Goal: Task Accomplishment & Management: Use online tool/utility

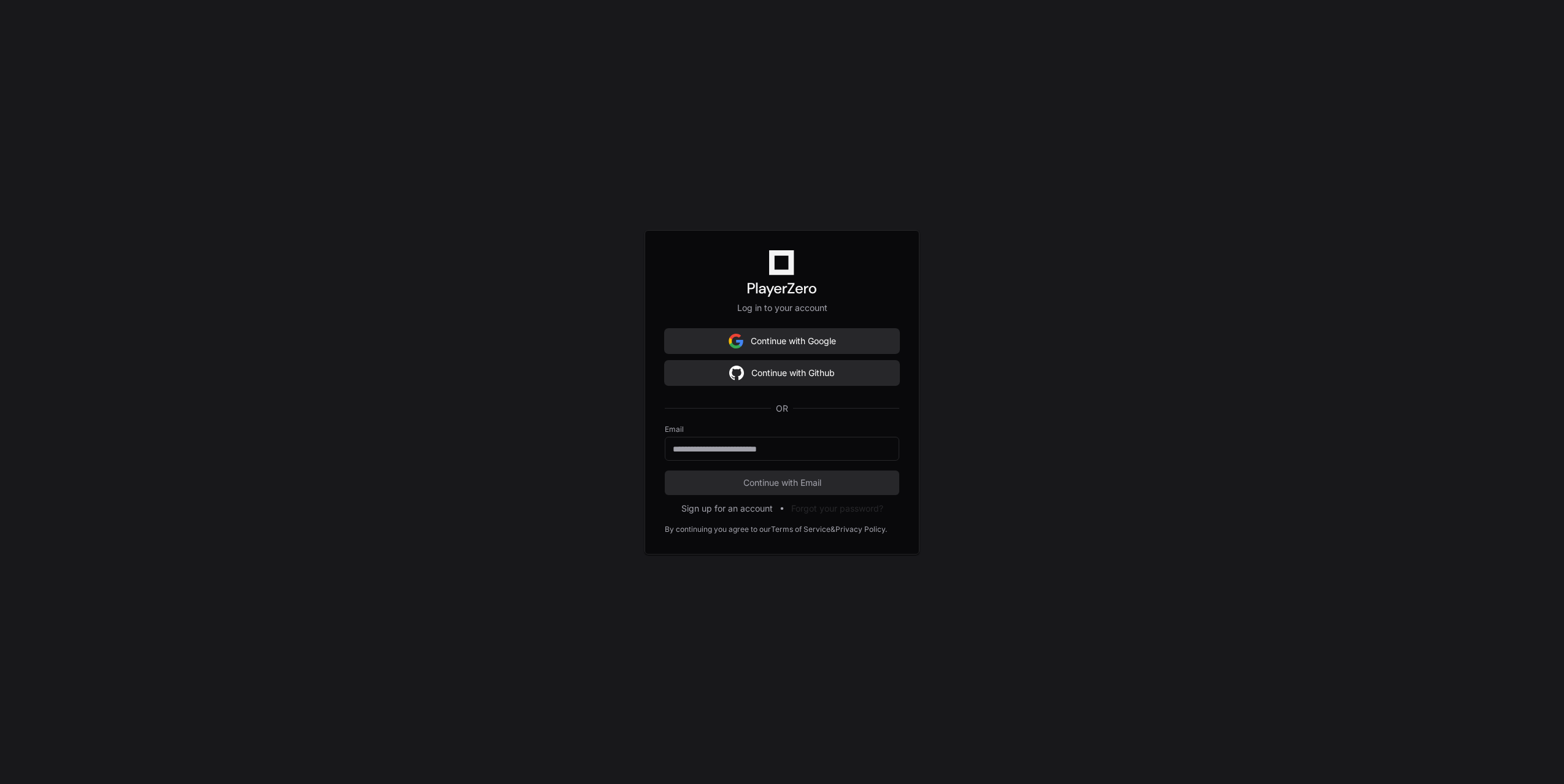
click at [1041, 372] on div "Log in to your account Continue with Google Continue with Github OR Email Conti…" at bounding box center [782, 392] width 1564 height 784
click at [992, 399] on div "Log in to your account Continue with Google Continue with Github OR Email Conti…" at bounding box center [782, 392] width 1564 height 784
click at [368, 241] on div "Log in to your account Continue with Google Continue with Github OR Email Conti…" at bounding box center [782, 392] width 1564 height 784
click at [771, 443] on input "email" at bounding box center [782, 449] width 219 height 12
type input "**********"
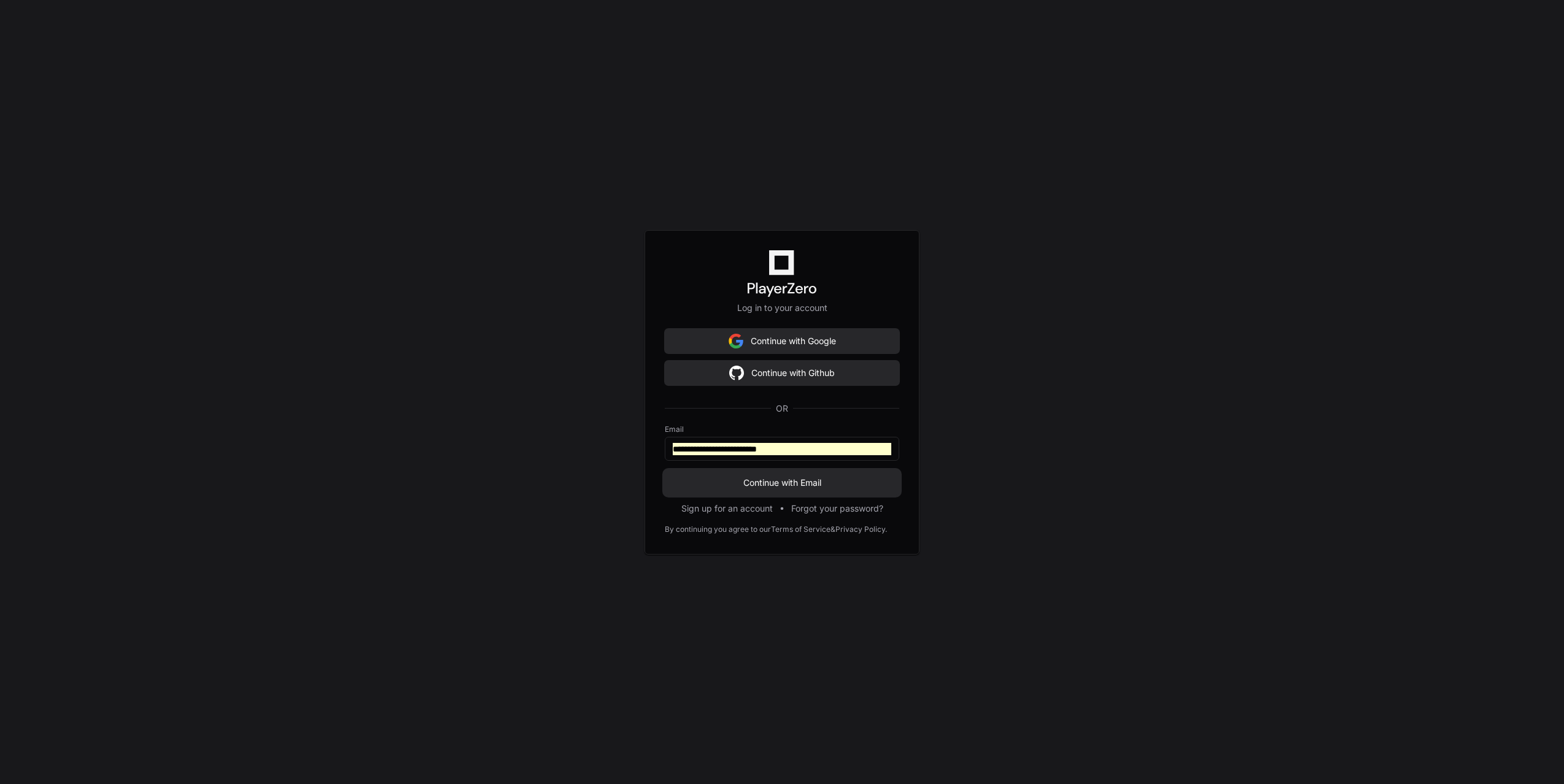
click at [774, 472] on button "Continue with Email" at bounding box center [782, 483] width 235 height 25
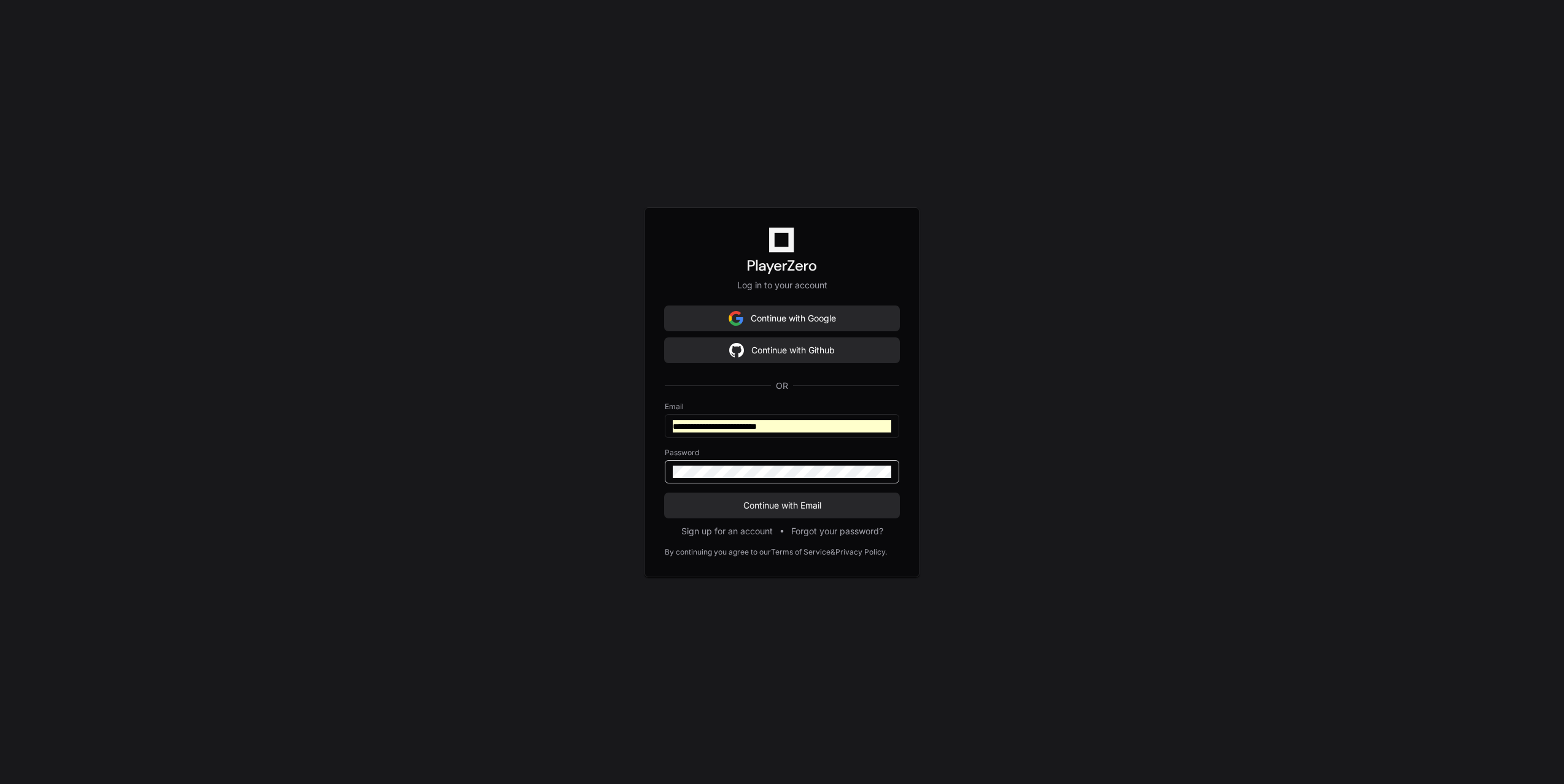
drag, startPoint x: 747, startPoint y: 455, endPoint x: 751, endPoint y: 464, distance: 9.8
click at [747, 458] on div "Password" at bounding box center [782, 465] width 235 height 35
click at [751, 464] on div at bounding box center [782, 472] width 235 height 23
click at [751, 498] on button "Continue with Email" at bounding box center [782, 505] width 235 height 25
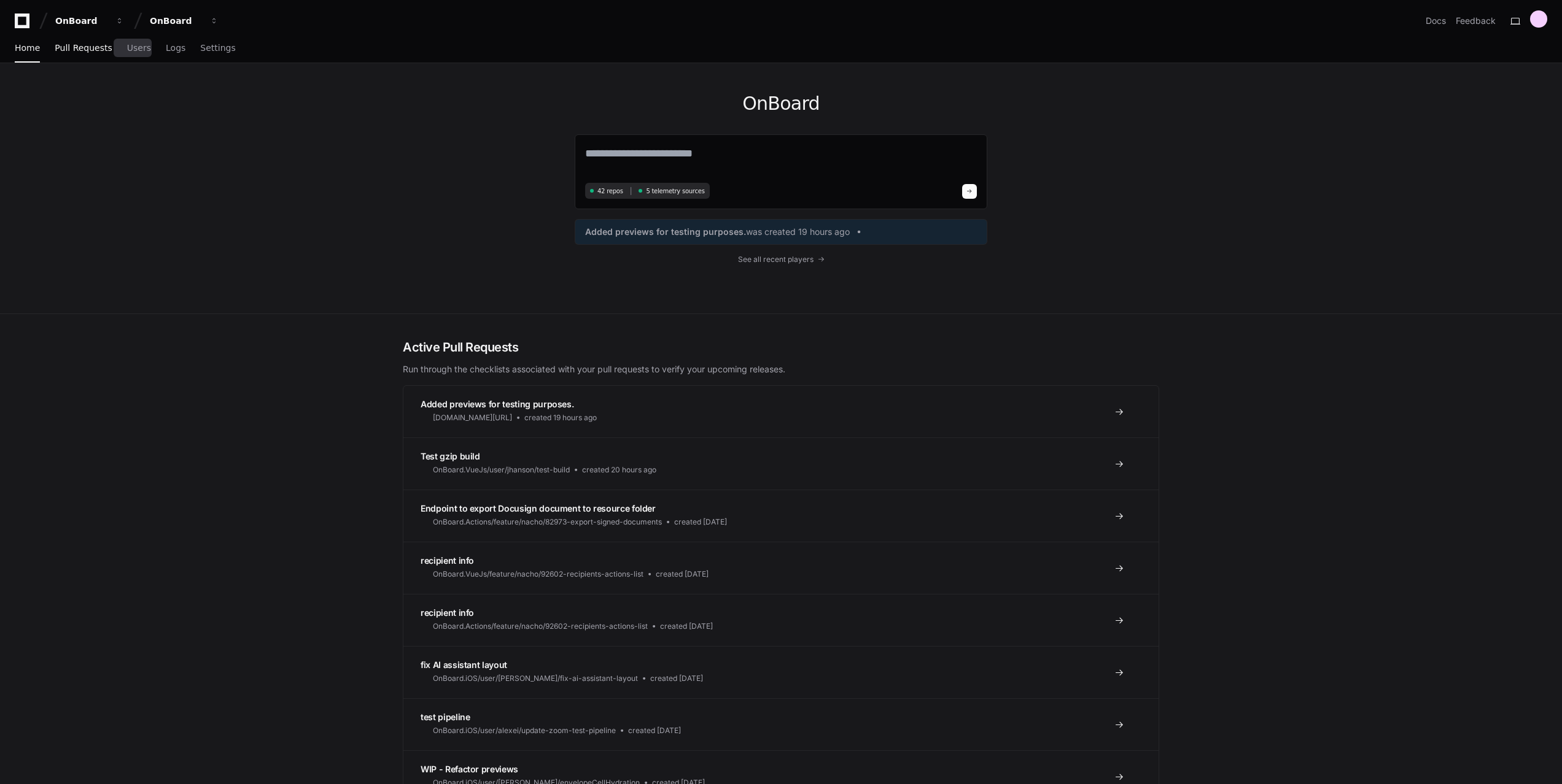
click at [81, 50] on span "Pull Requests" at bounding box center [83, 48] width 57 height 8
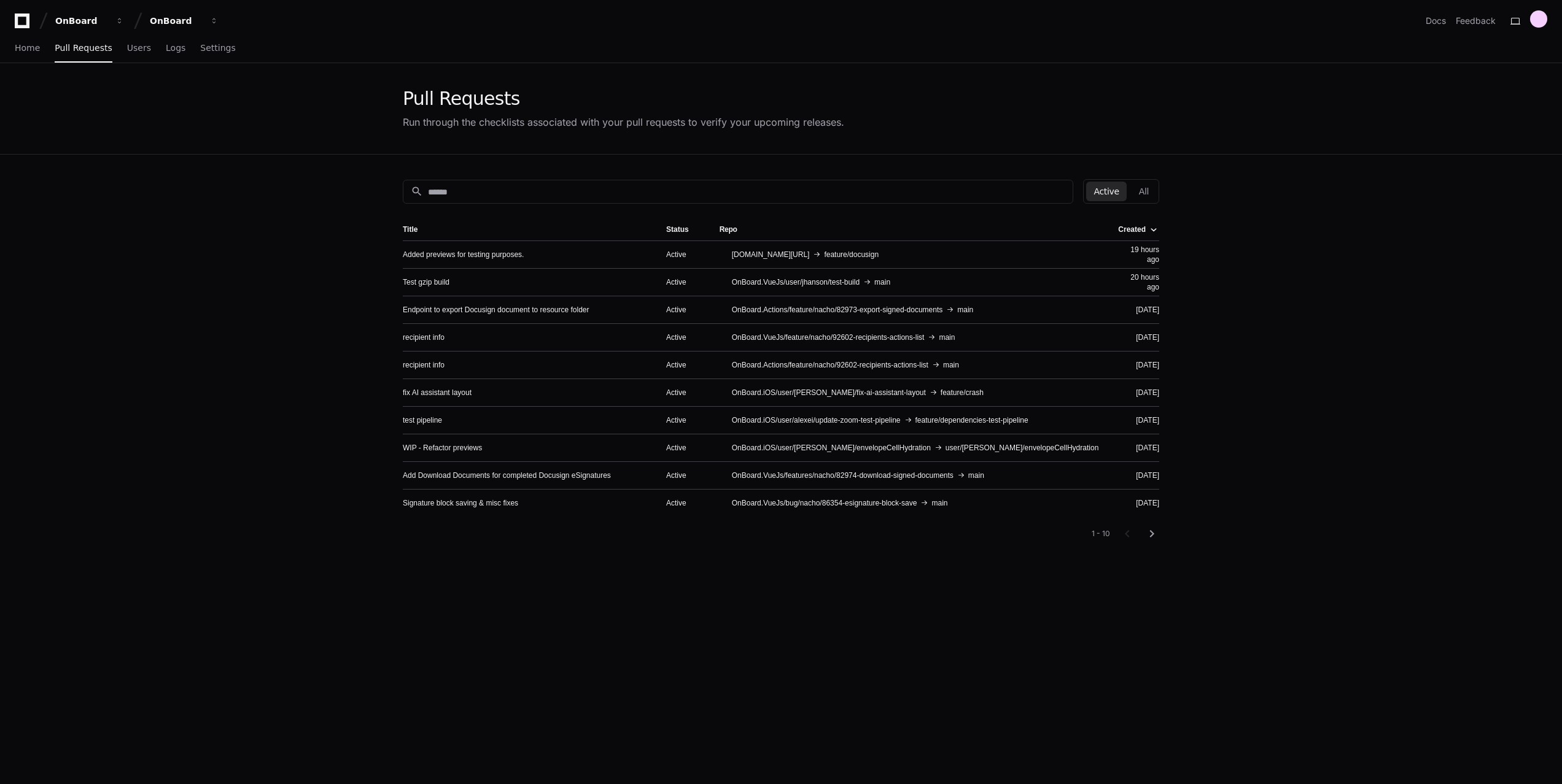
click at [1063, 662] on div "search Active All Title Status Repo Created Added previews for testing purposes…" at bounding box center [781, 546] width 786 height 784
click at [1063, 660] on div "search Active All Title Status Repo Created Added previews for testing purposes…" at bounding box center [781, 546] width 786 height 784
click at [1358, 194] on app-pull-request-list-page "Pull Requests Run through the checklists associated with your pull requests to …" at bounding box center [781, 501] width 1562 height 876
click at [1357, 188] on app-pull-request-list-page "Pull Requests Run through the checklists associated with your pull requests to …" at bounding box center [781, 501] width 1562 height 876
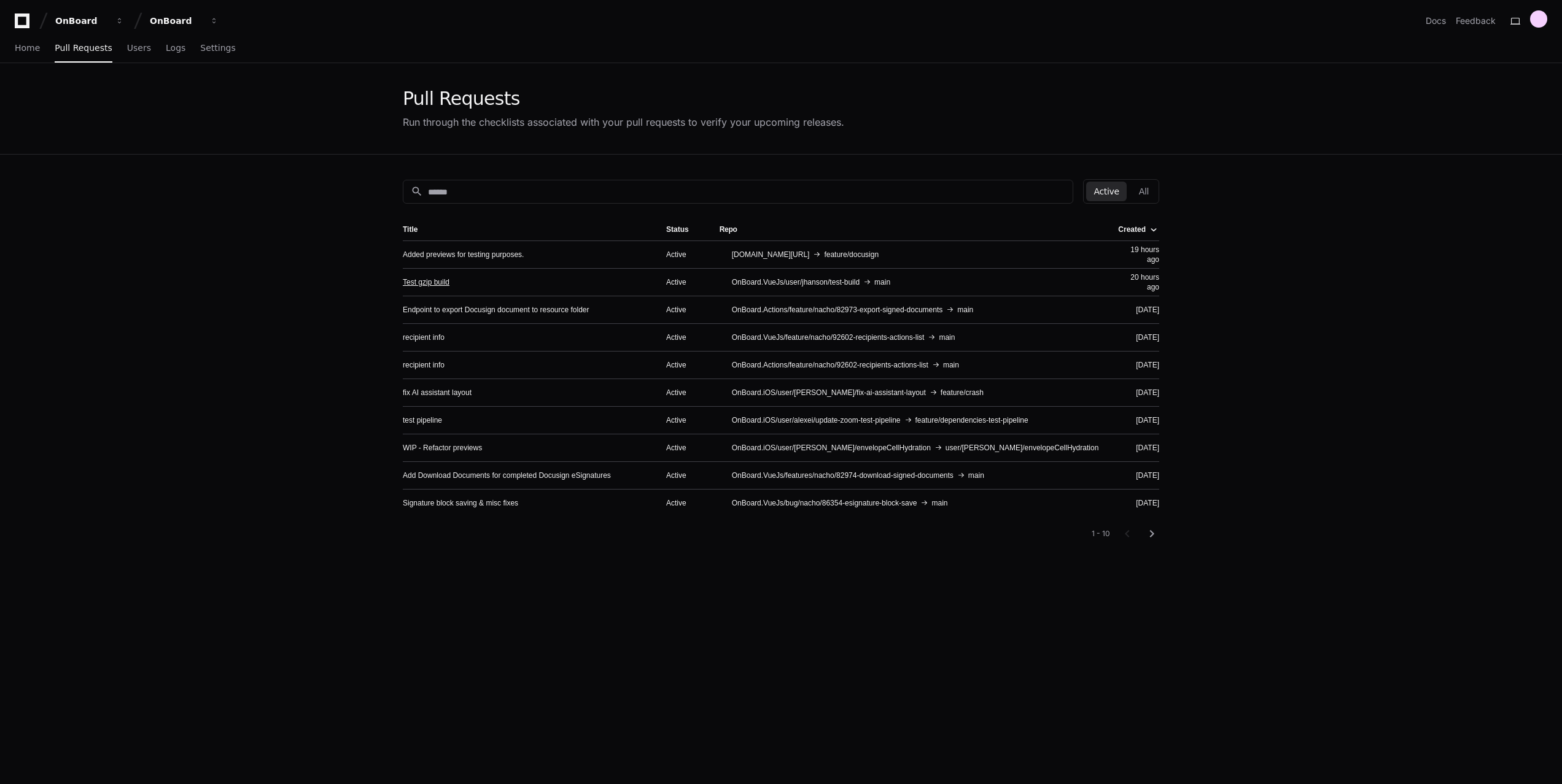
click at [430, 284] on link "Test gzip build" at bounding box center [426, 282] width 47 height 10
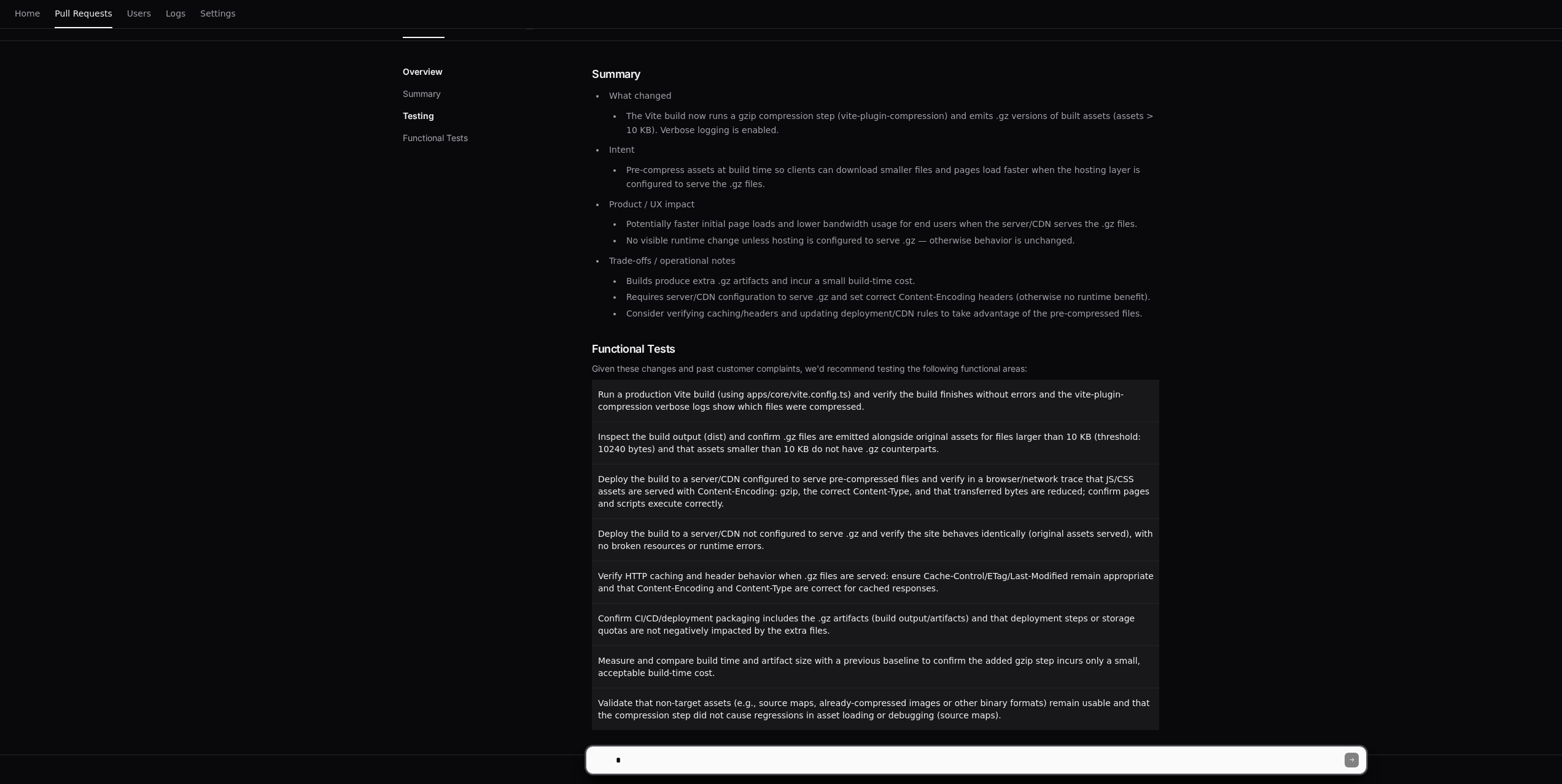
scroll to position [189, 0]
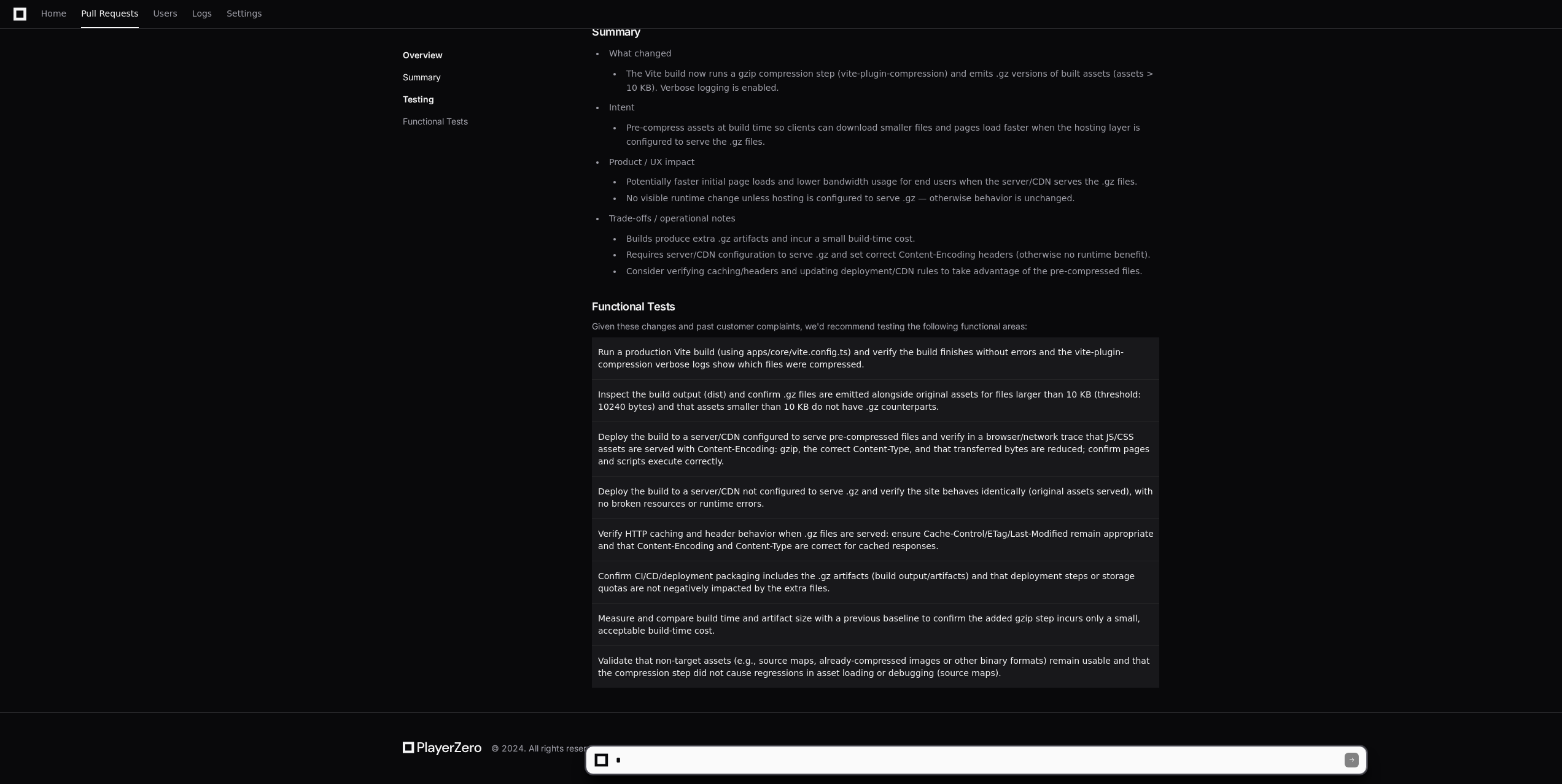
click at [427, 75] on button "Summary" at bounding box center [421, 78] width 38 height 12
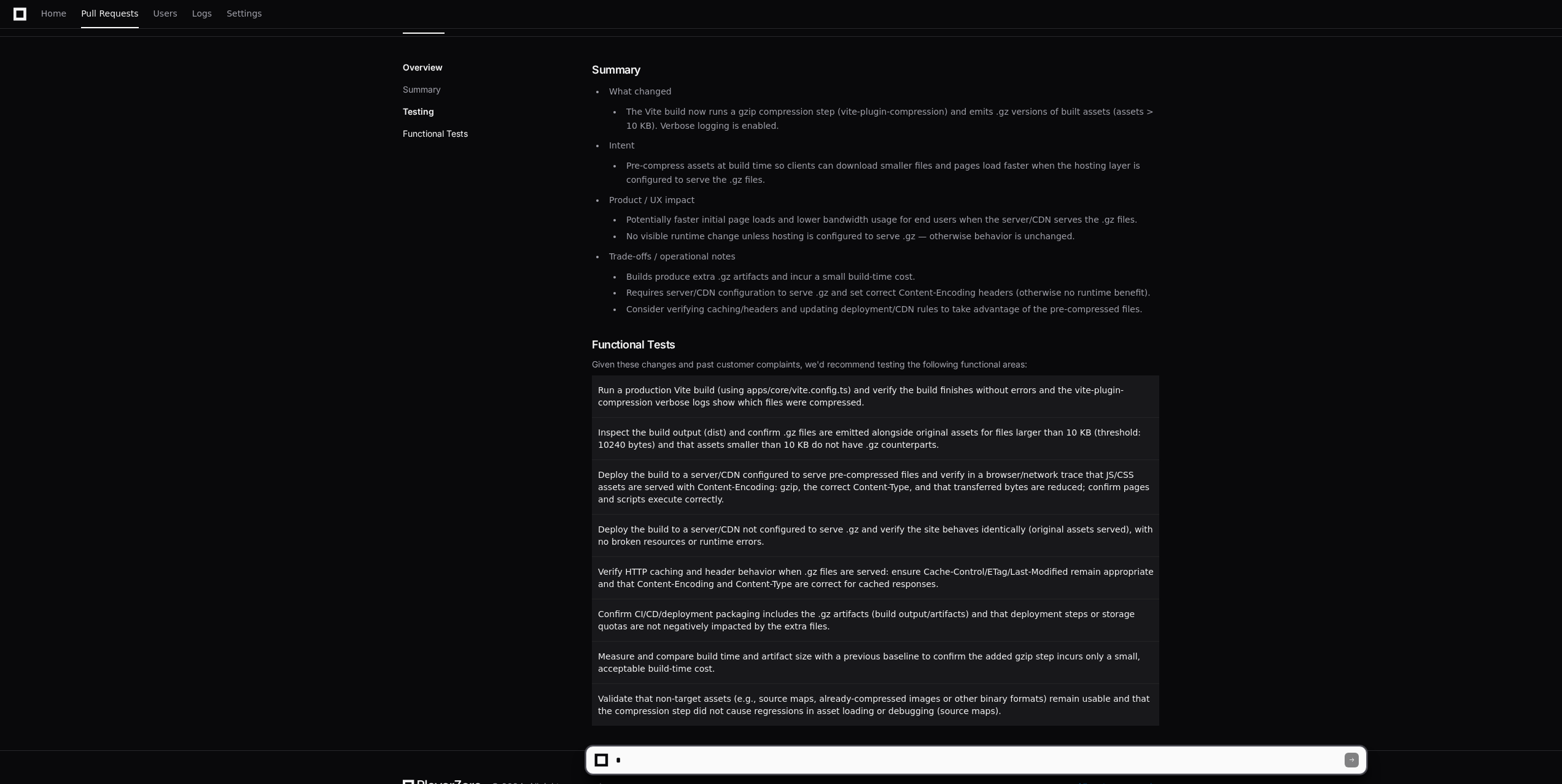
click at [445, 132] on button "Functional Tests" at bounding box center [435, 134] width 65 height 12
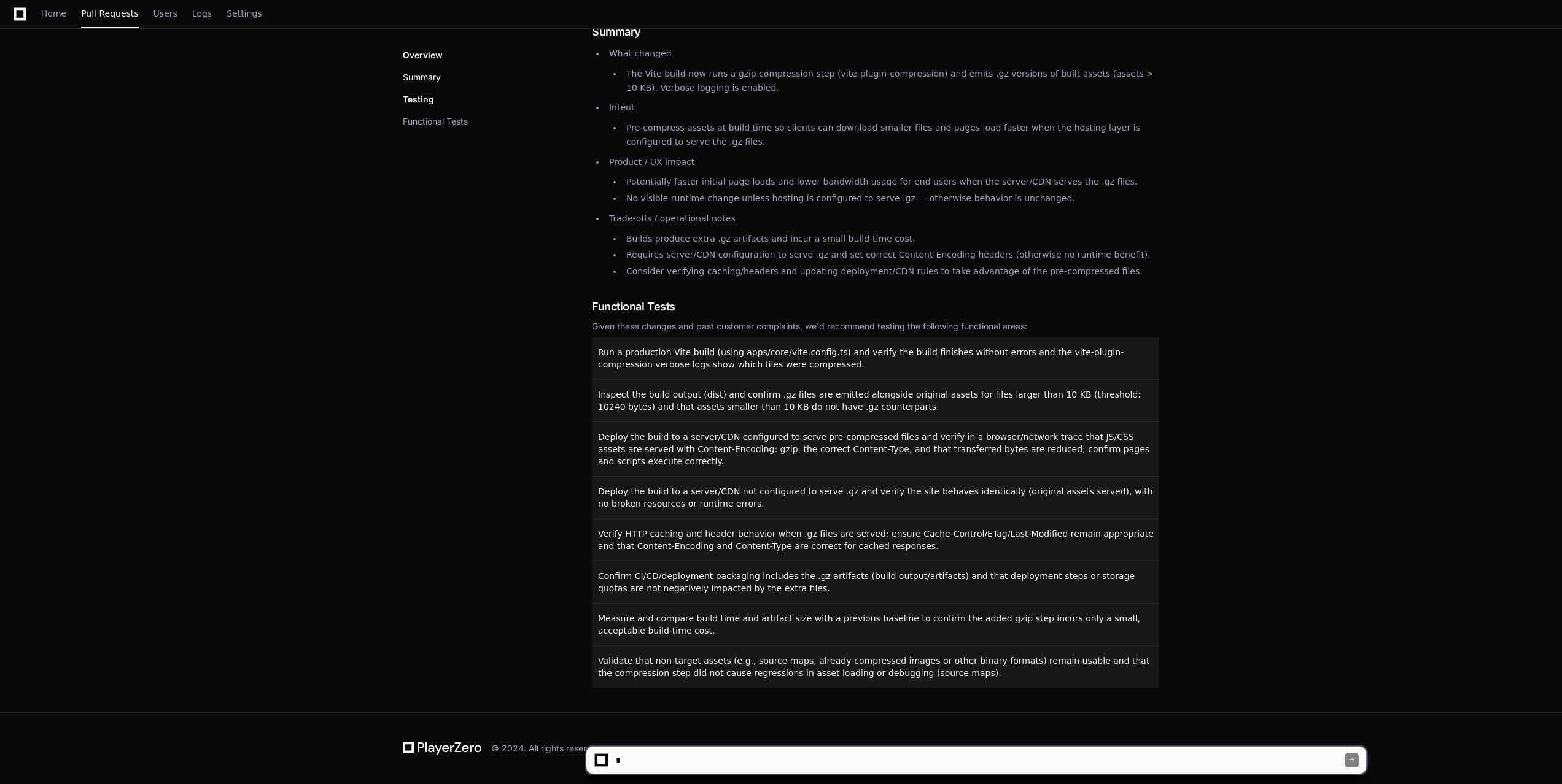
click at [420, 82] on button "Summary" at bounding box center [421, 78] width 38 height 12
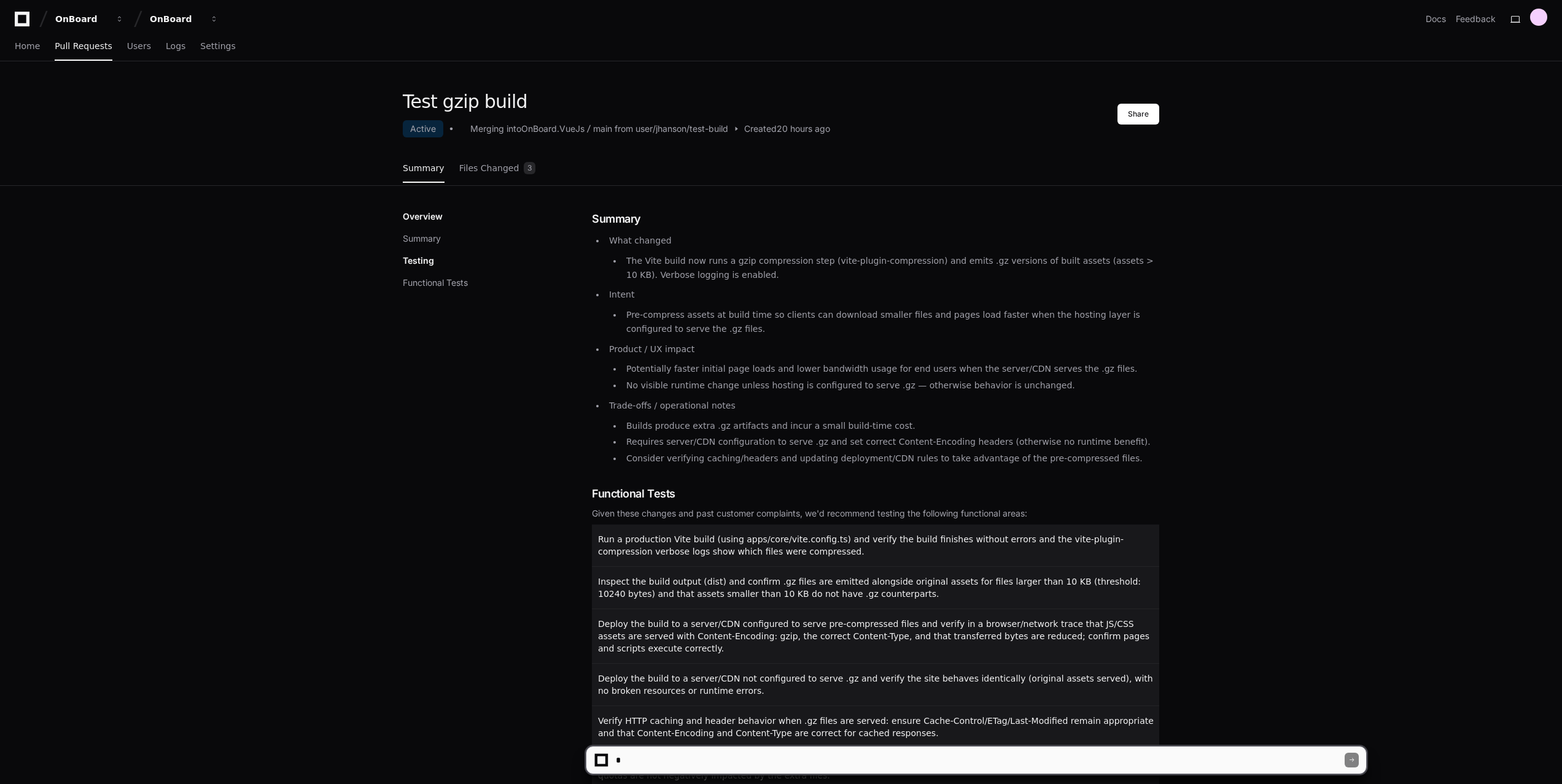
scroll to position [0, 0]
click at [496, 171] on span "Files Changed" at bounding box center [489, 170] width 60 height 8
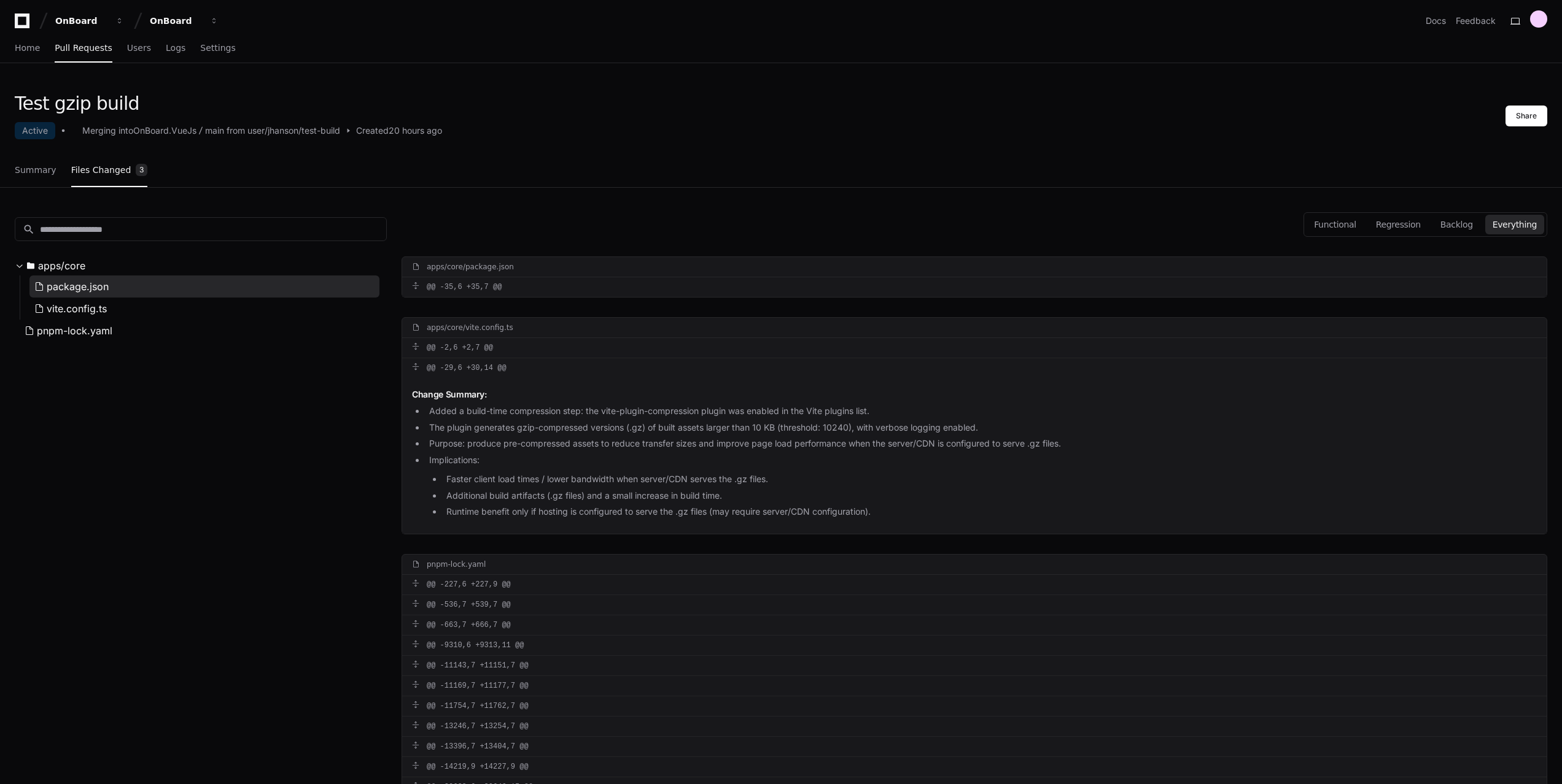
click at [95, 286] on span "package.json" at bounding box center [78, 286] width 62 height 15
click at [35, 162] on link "Summary" at bounding box center [35, 170] width 42 height 28
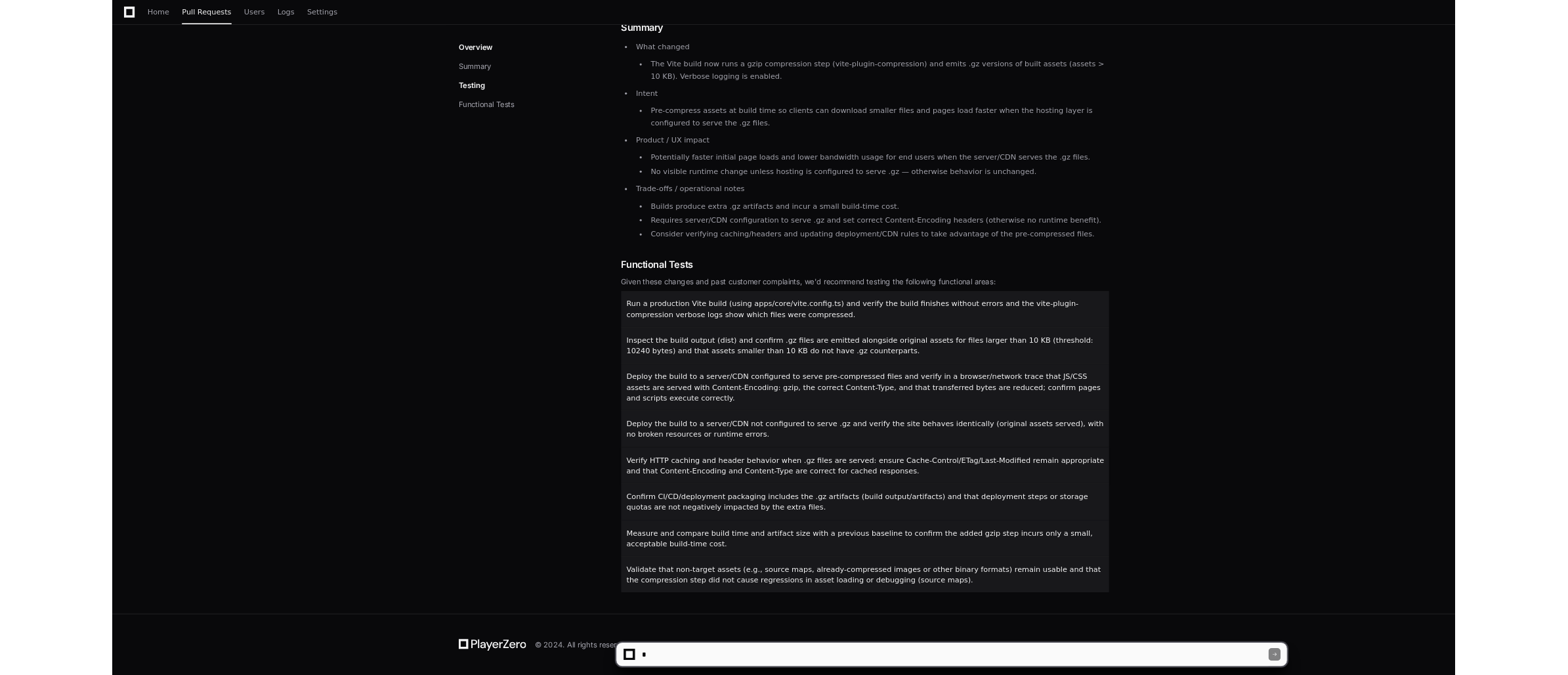
scroll to position [202, 0]
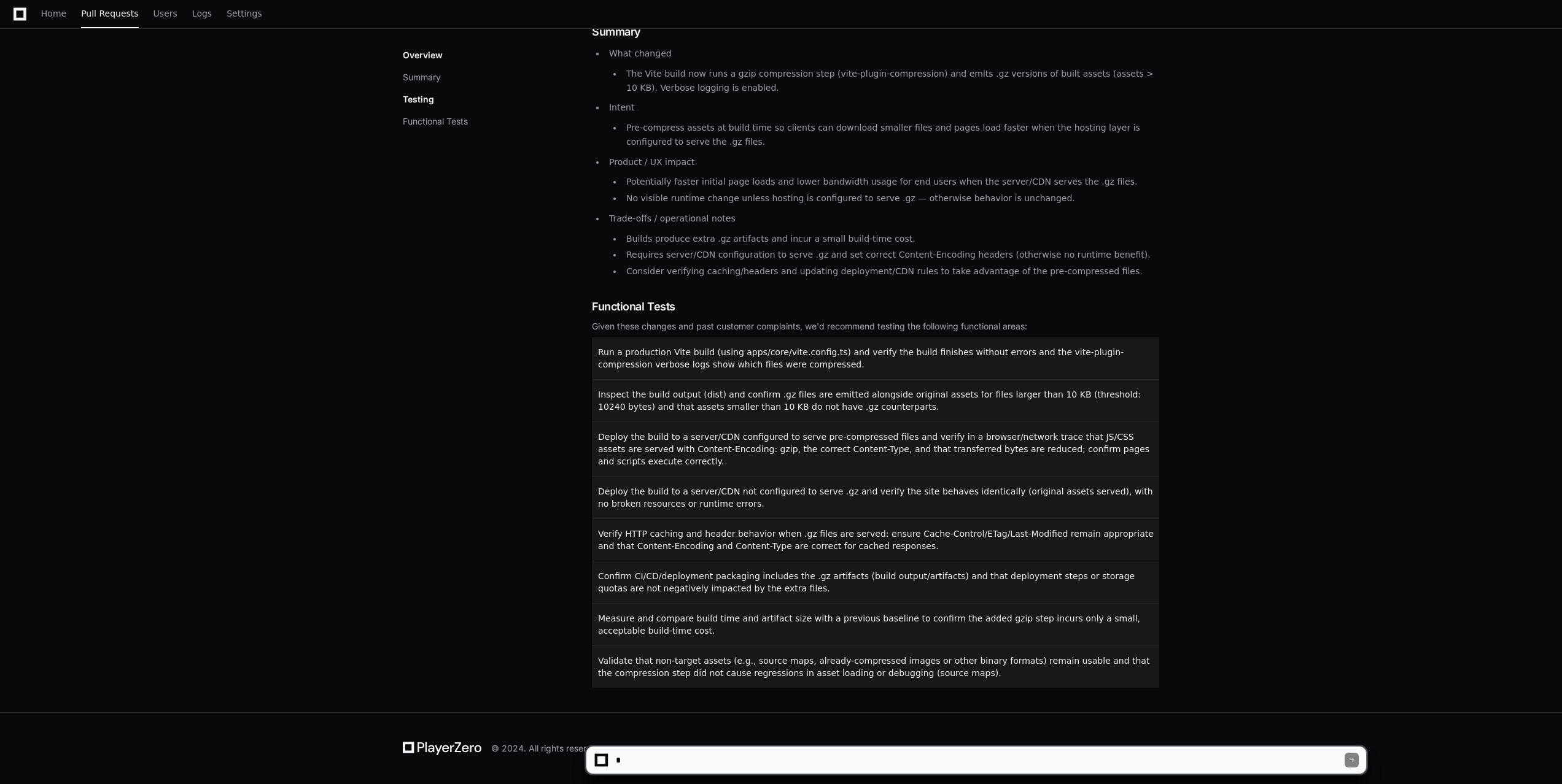
click at [772, 769] on textarea at bounding box center [979, 759] width 731 height 27
type textarea "**********"
click at [1235, 468] on div "Test gzip build Active Merging into OnBoard.VueJs main from user/jhanson/test-b…" at bounding box center [781, 308] width 1562 height 809
